Goal: Find specific page/section: Find specific page/section

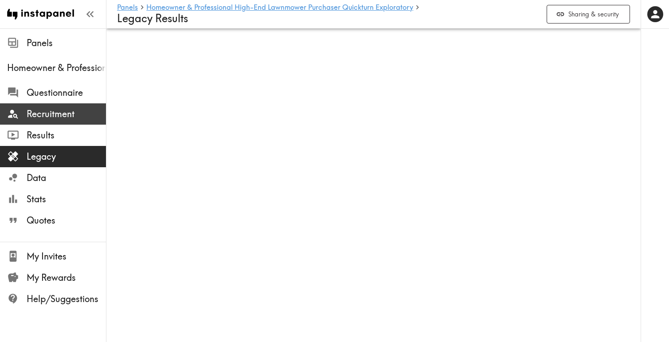
click at [54, 112] on span "Recruitment" at bounding box center [66, 114] width 79 height 12
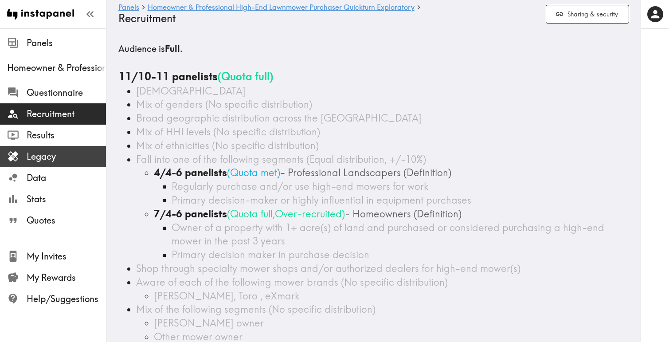
click at [50, 163] on span "Legacy" at bounding box center [66, 156] width 79 height 16
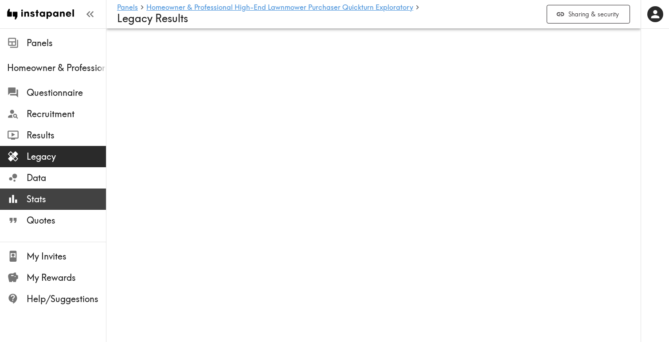
click at [53, 187] on div "Stats" at bounding box center [53, 198] width 106 height 23
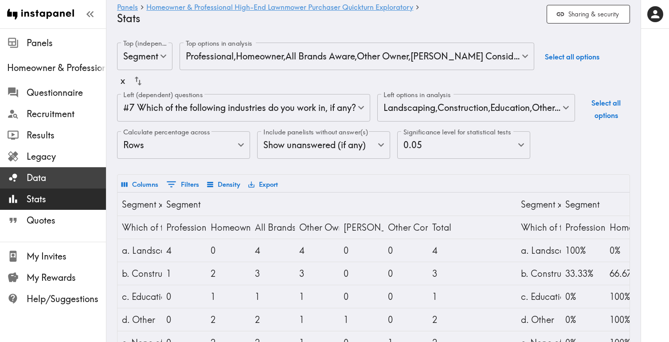
click at [55, 174] on span "Data" at bounding box center [66, 178] width 79 height 12
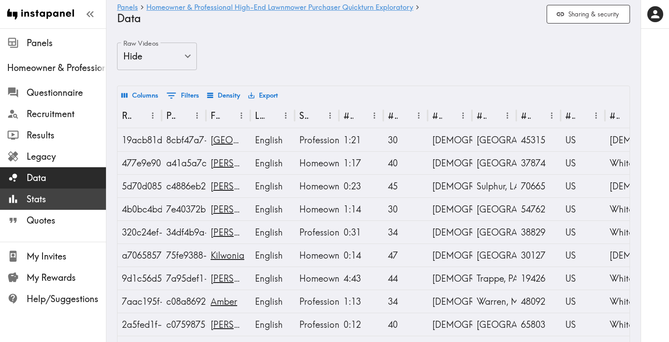
click at [59, 208] on div "Stats" at bounding box center [53, 198] width 106 height 23
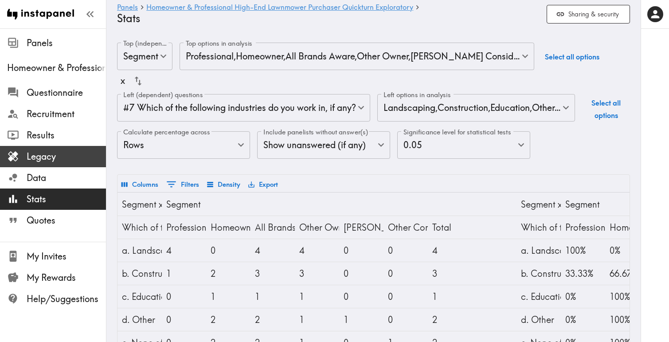
click at [62, 164] on span "Legacy" at bounding box center [66, 156] width 79 height 16
